Goal: Share content

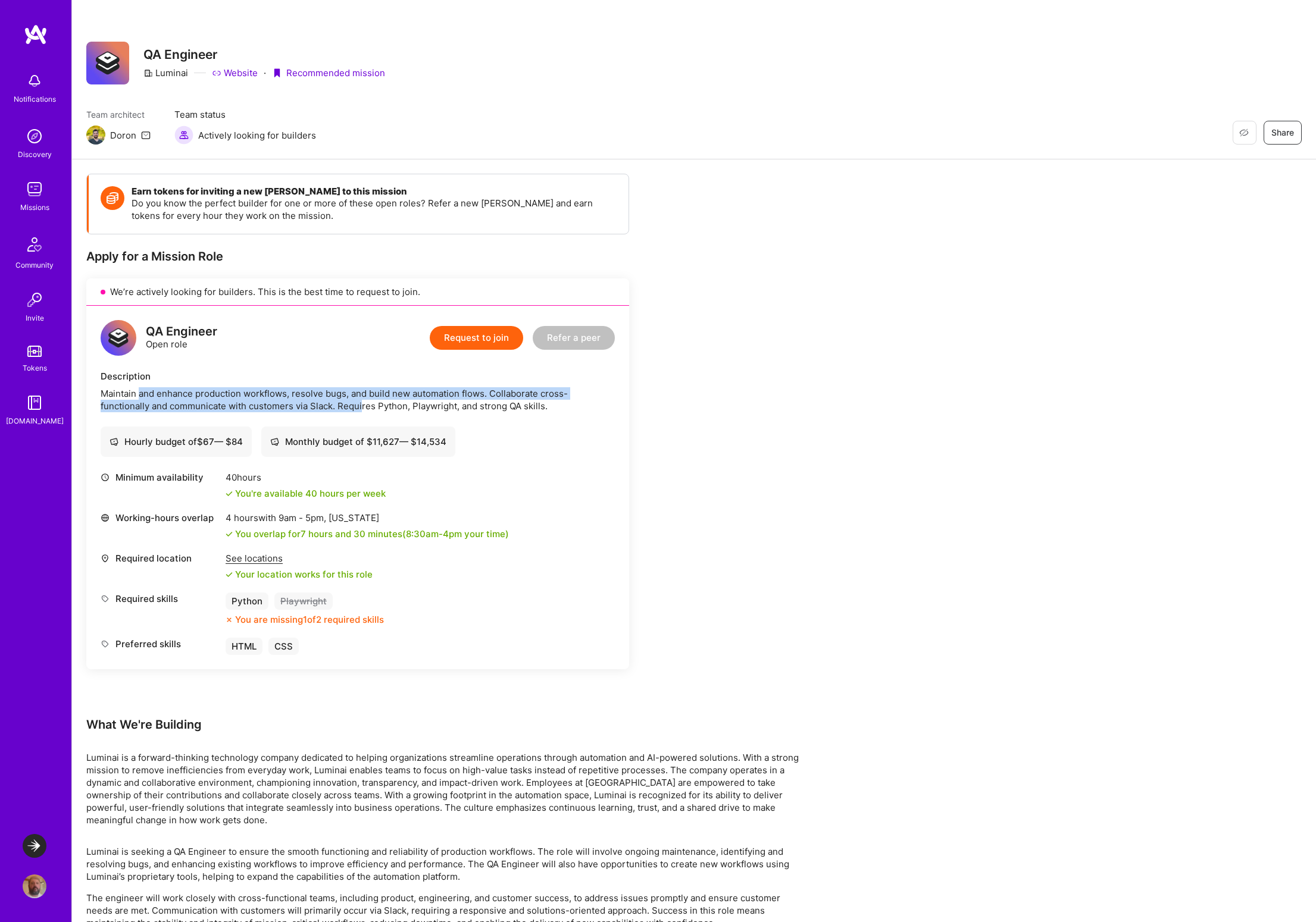
drag, startPoint x: 140, startPoint y: 390, endPoint x: 362, endPoint y: 403, distance: 222.4
click at [362, 403] on div "Maintain and enhance production workflows, resolve bugs, and build new automati…" at bounding box center [357, 400] width 514 height 25
drag, startPoint x: 418, startPoint y: 407, endPoint x: 552, endPoint y: 403, distance: 134.1
click at [552, 403] on div "Maintain and enhance production workflows, resolve bugs, and build new automati…" at bounding box center [357, 400] width 514 height 25
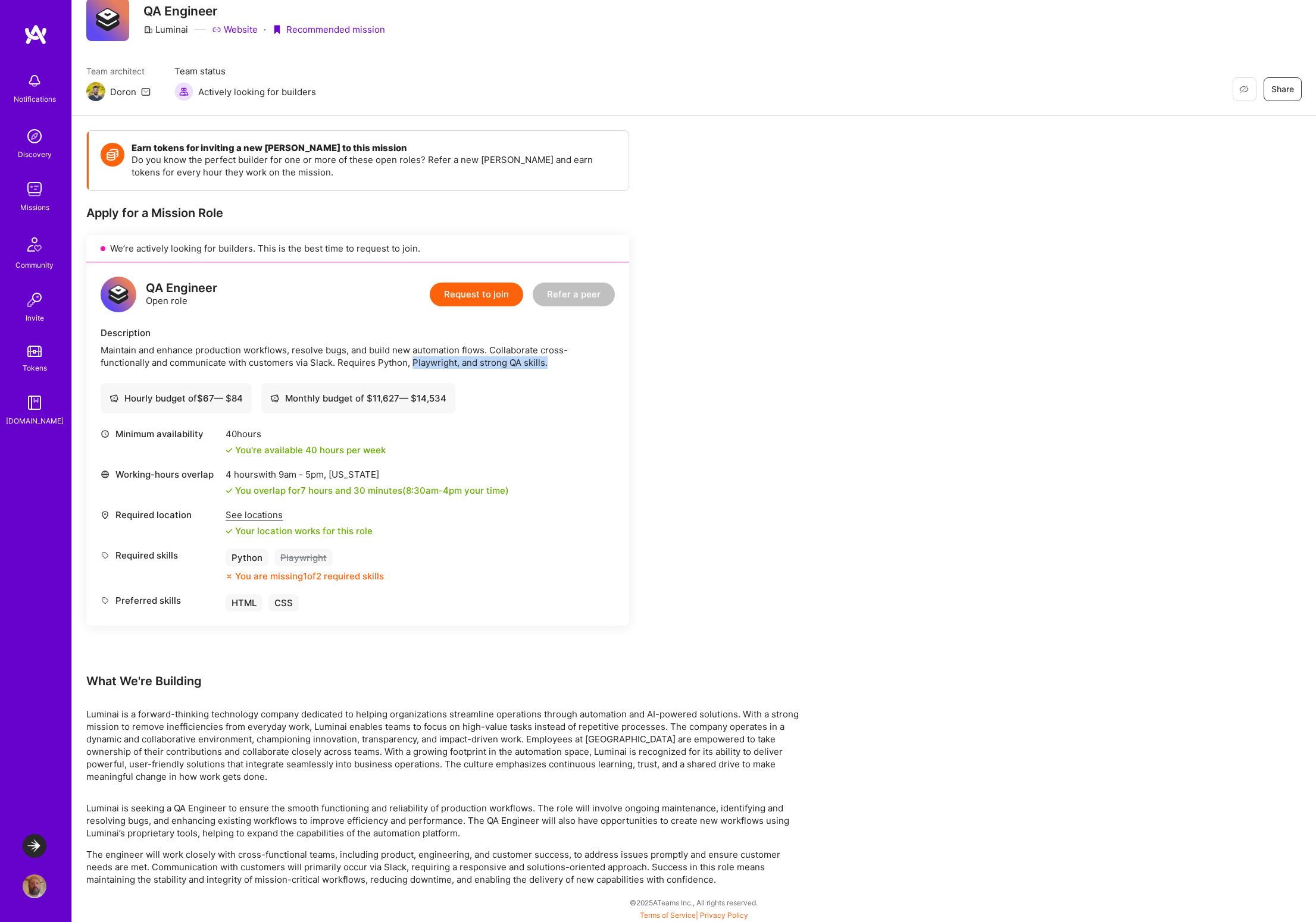
scroll to position [45, 0]
click at [584, 296] on button "Refer a peer" at bounding box center [574, 293] width 82 height 24
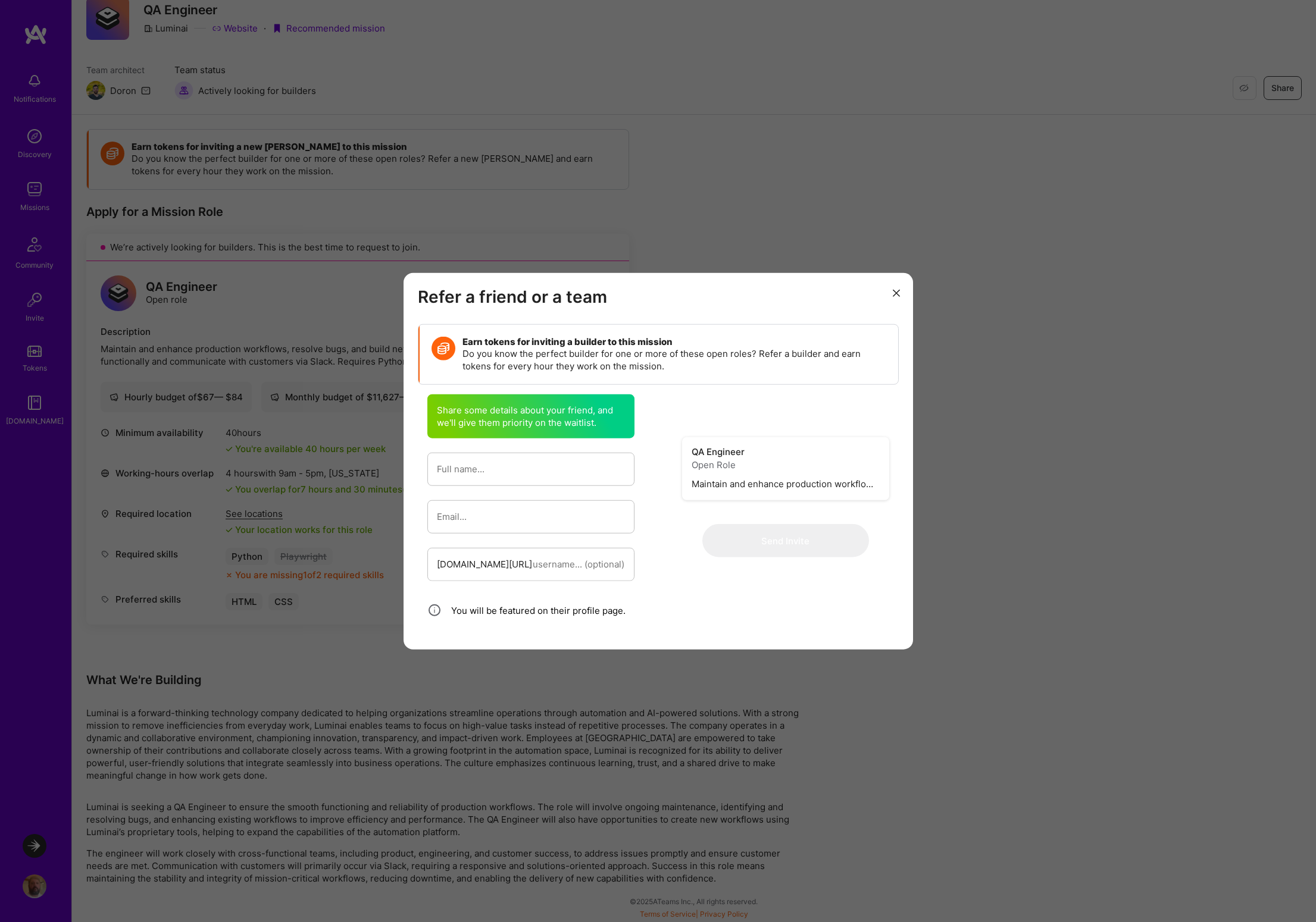
click at [895, 290] on icon "modal" at bounding box center [896, 293] width 7 height 7
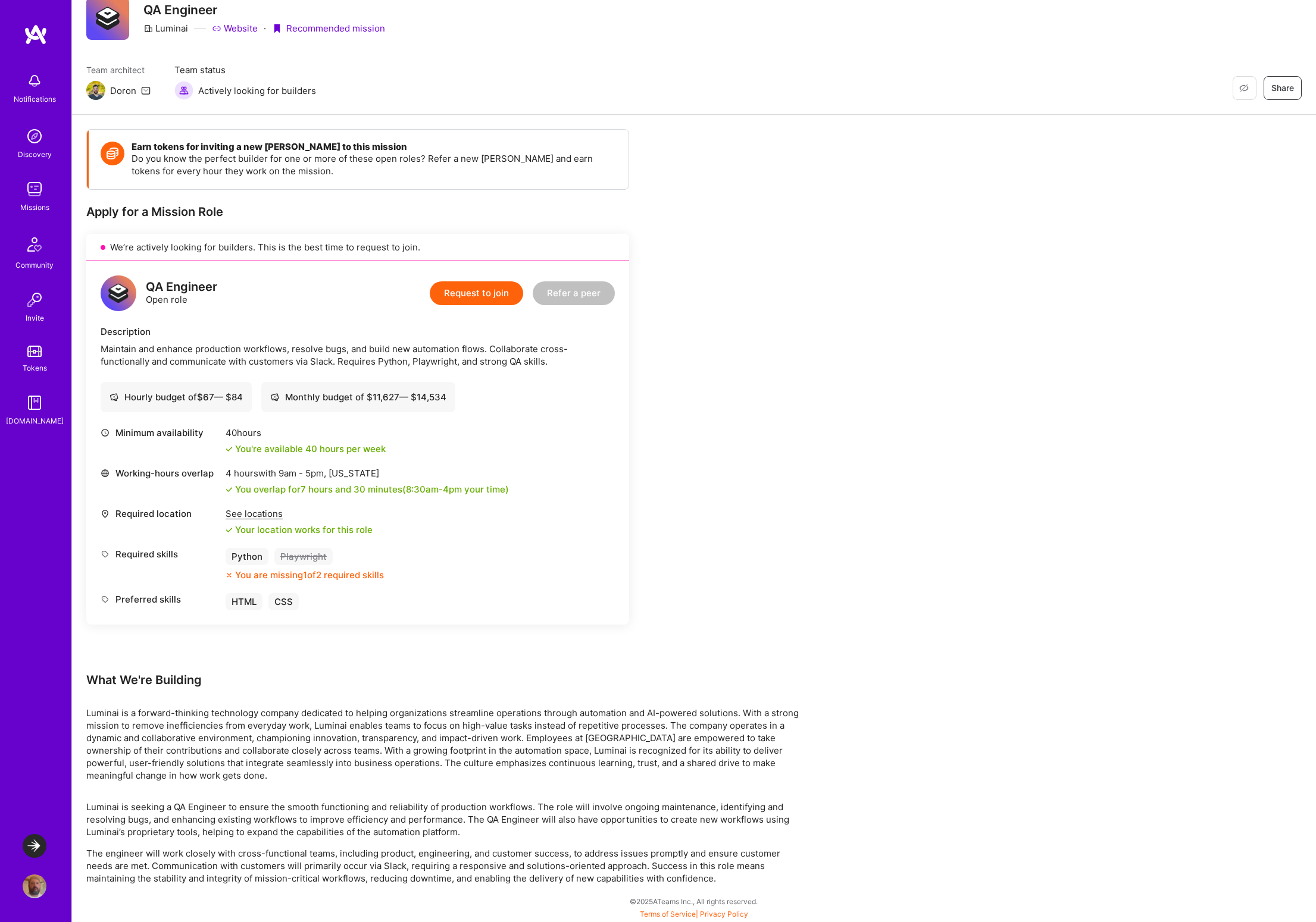
click at [915, 700] on div "Earn tokens for inviting a new A.Teamer to this mission Do you know the perfect…" at bounding box center [693, 519] width 1244 height 808
click at [732, 220] on div "Earn tokens for inviting a new A.Teamer to this mission Do you know the perfect…" at bounding box center [443, 507] width 714 height 756
